Goal: Obtain resource: Download file/media

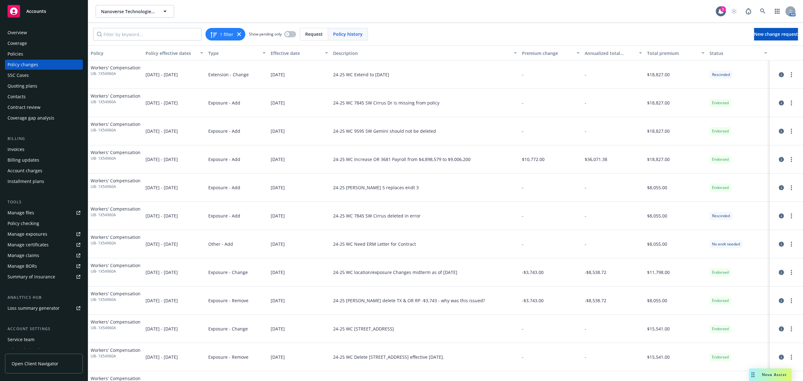
click at [778, 272] on icon "circleInformation" at bounding box center [780, 272] width 5 height 5
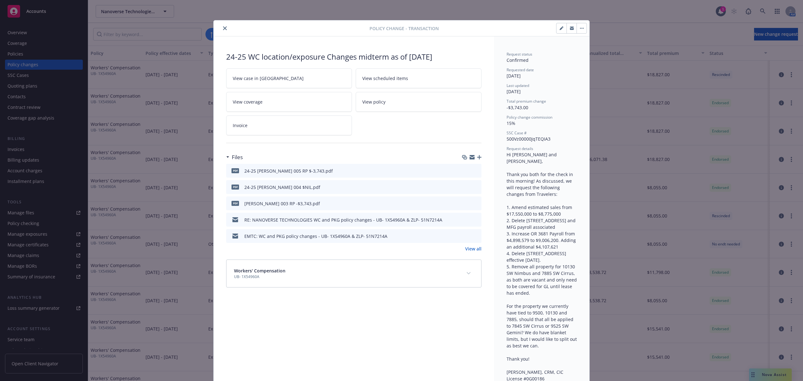
scroll to position [19, 0]
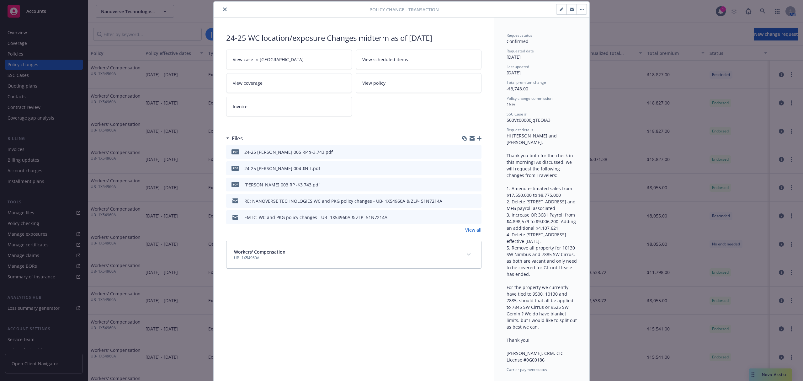
click at [472, 200] on icon "preview file" at bounding box center [475, 200] width 6 height 4
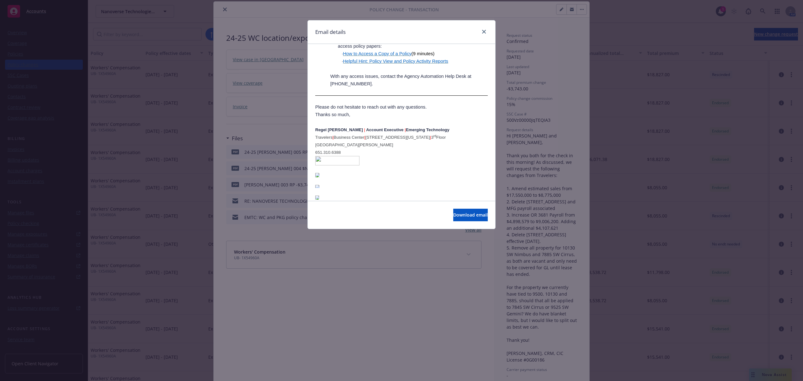
scroll to position [251, 0]
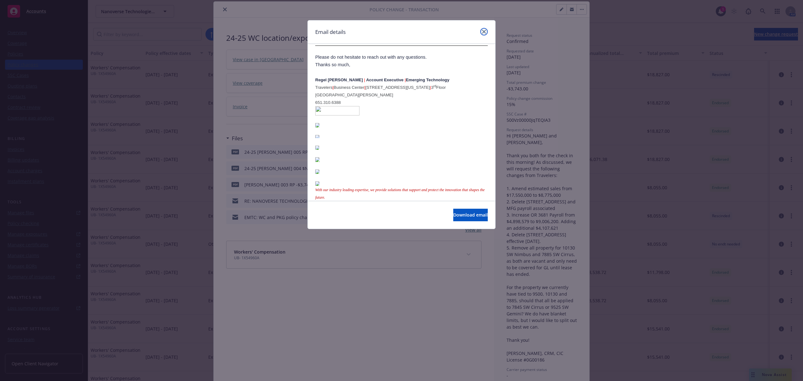
click at [482, 30] on icon "close" at bounding box center [484, 32] width 4 height 4
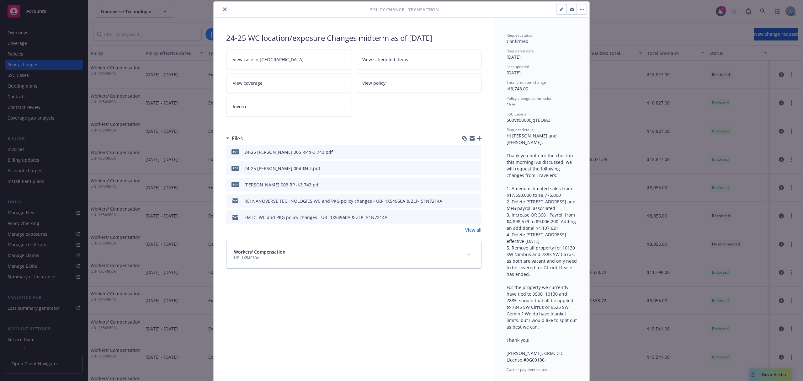
click at [462, 200] on icon "download file" at bounding box center [464, 200] width 5 height 5
click at [223, 10] on icon "close" at bounding box center [225, 10] width 4 height 4
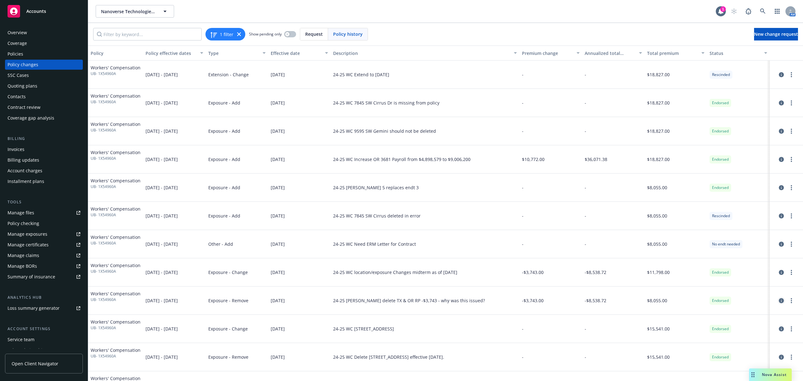
click at [778, 300] on icon "circleInformation" at bounding box center [780, 300] width 5 height 5
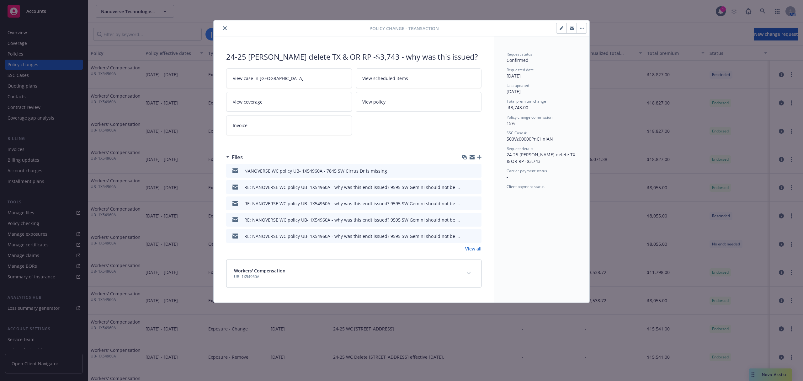
click at [472, 250] on link "View all" at bounding box center [473, 248] width 16 height 7
